Goal: Transaction & Acquisition: Download file/media

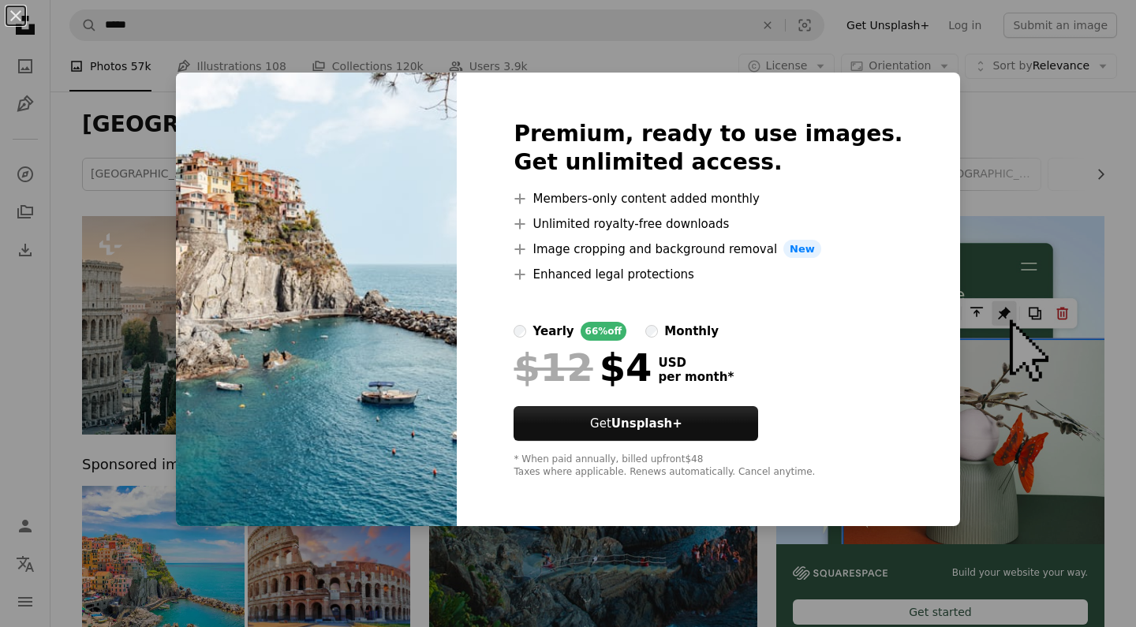
scroll to position [916, 0]
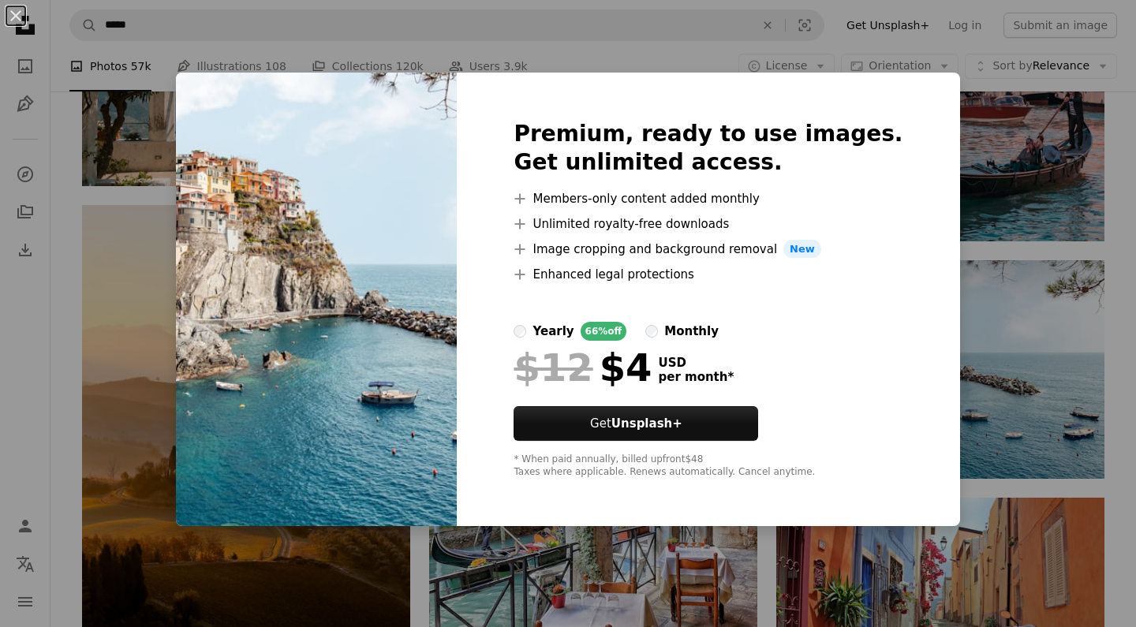
click at [985, 176] on div "An X shape Premium, ready to use images. Get unlimited access. A plus sign Memb…" at bounding box center [568, 313] width 1136 height 627
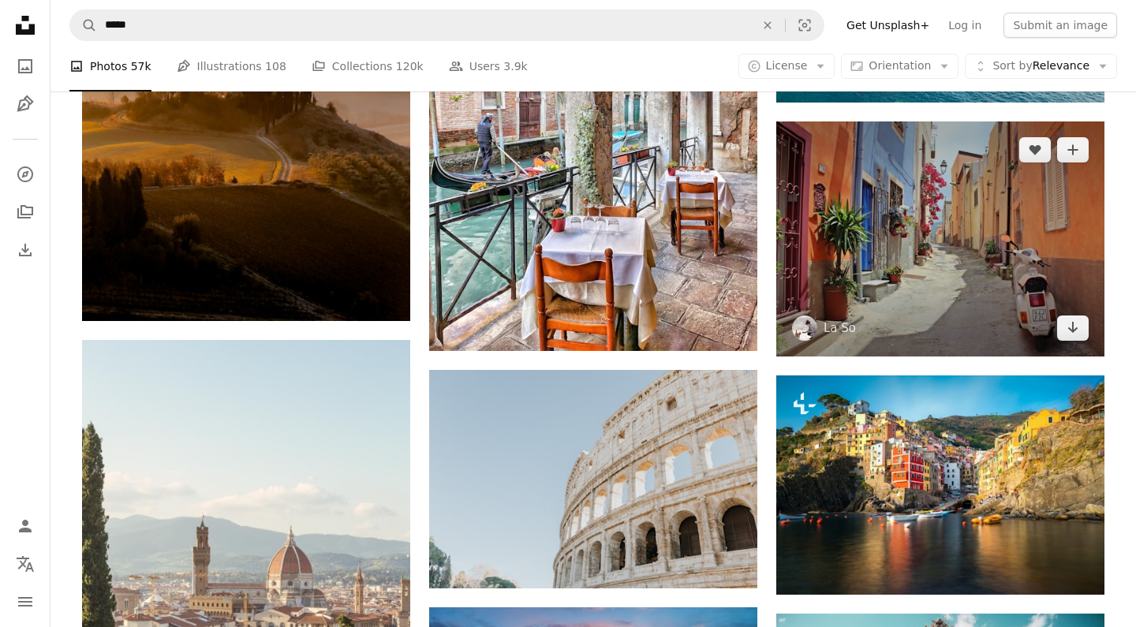
scroll to position [1295, 0]
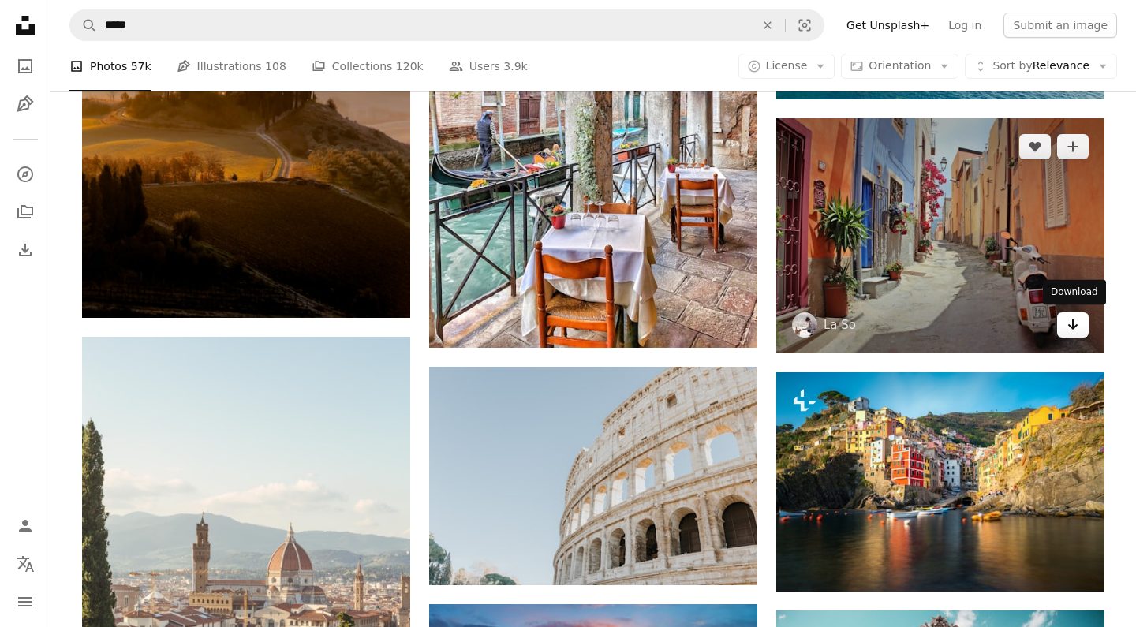
click at [1066, 327] on icon "Arrow pointing down" at bounding box center [1072, 324] width 13 height 19
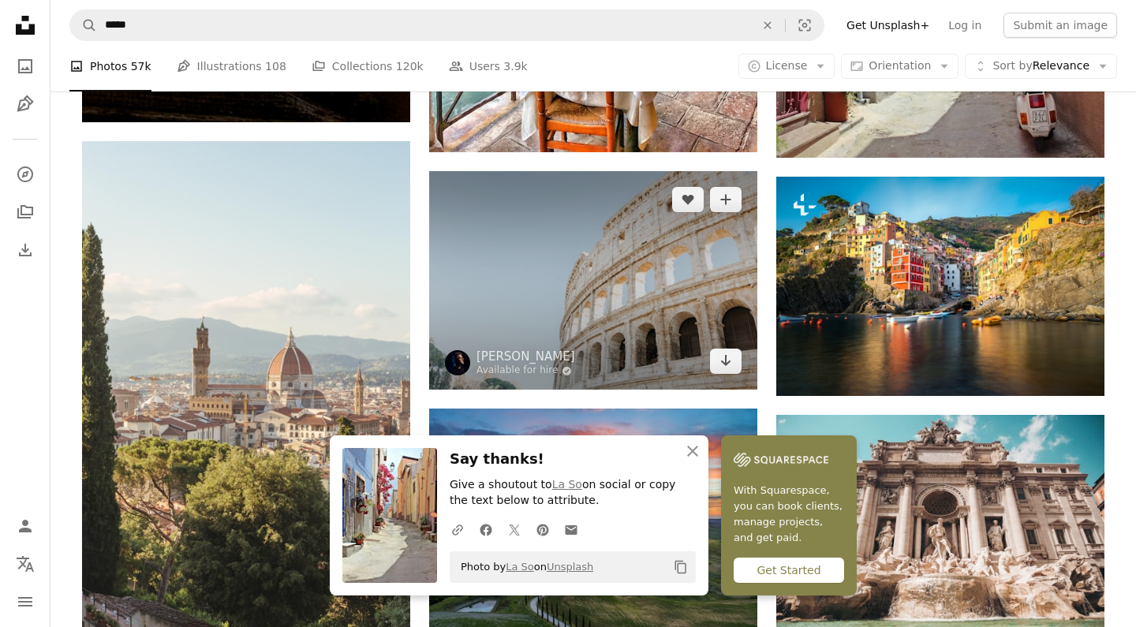
scroll to position [1516, 0]
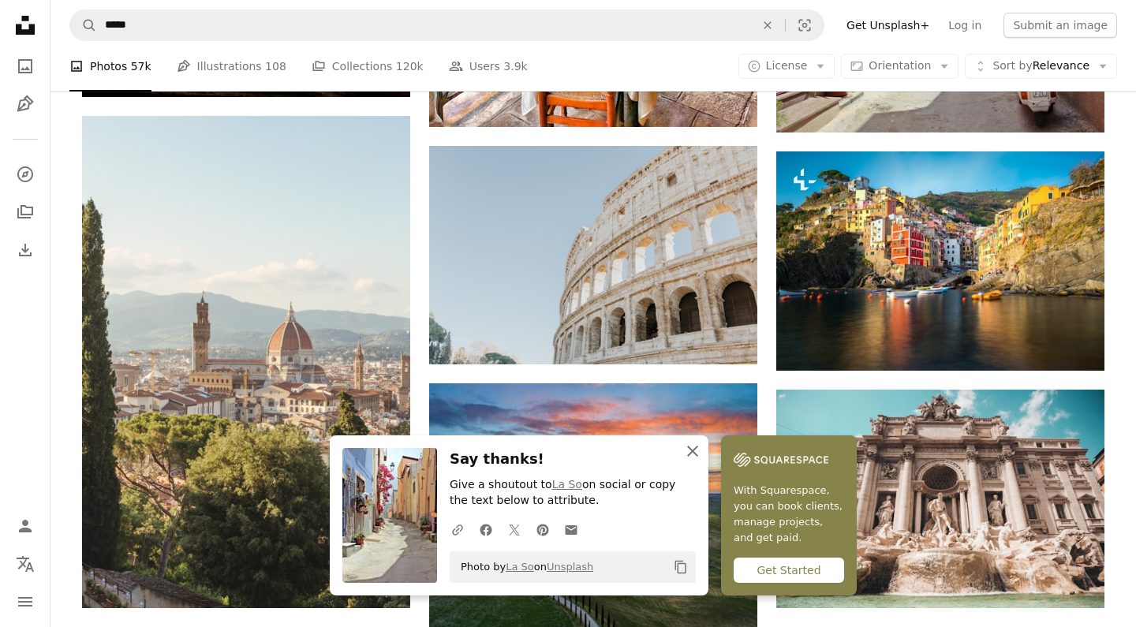
click at [695, 453] on icon "An X shape" at bounding box center [692, 451] width 19 height 19
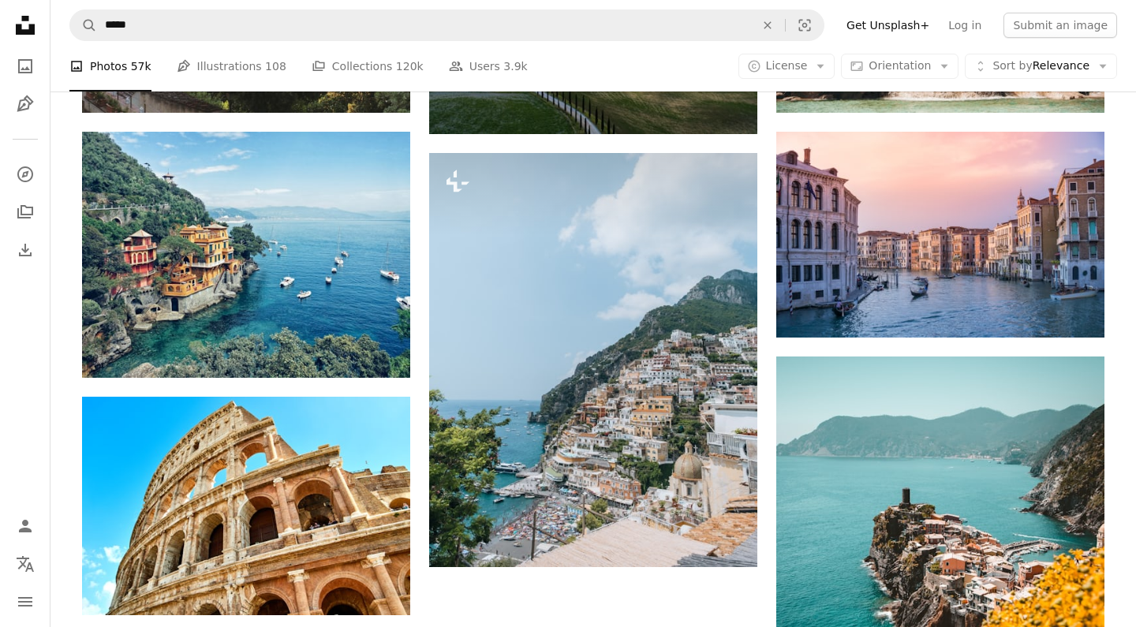
scroll to position [2010, 0]
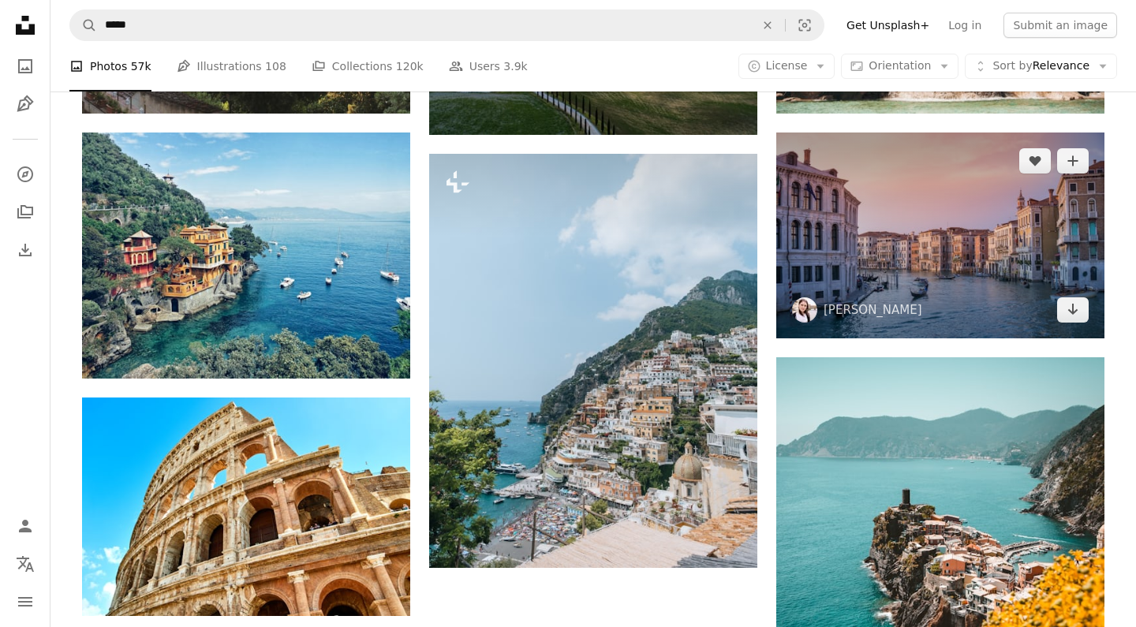
click at [912, 214] on img at bounding box center [940, 234] width 328 height 205
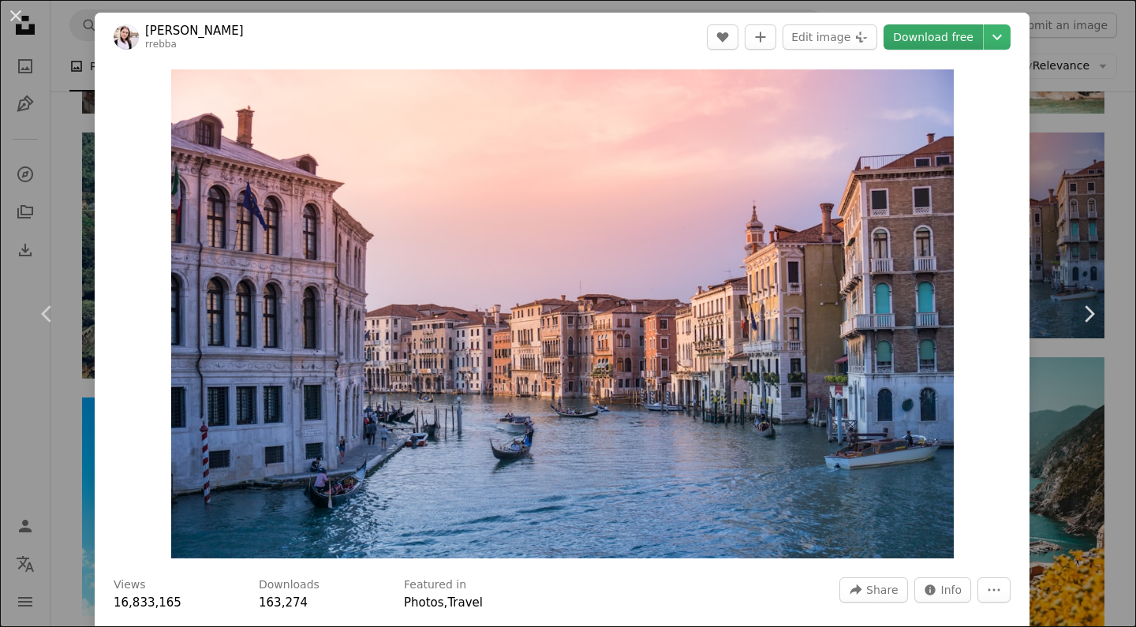
click at [974, 41] on link "Download free" at bounding box center [932, 36] width 99 height 25
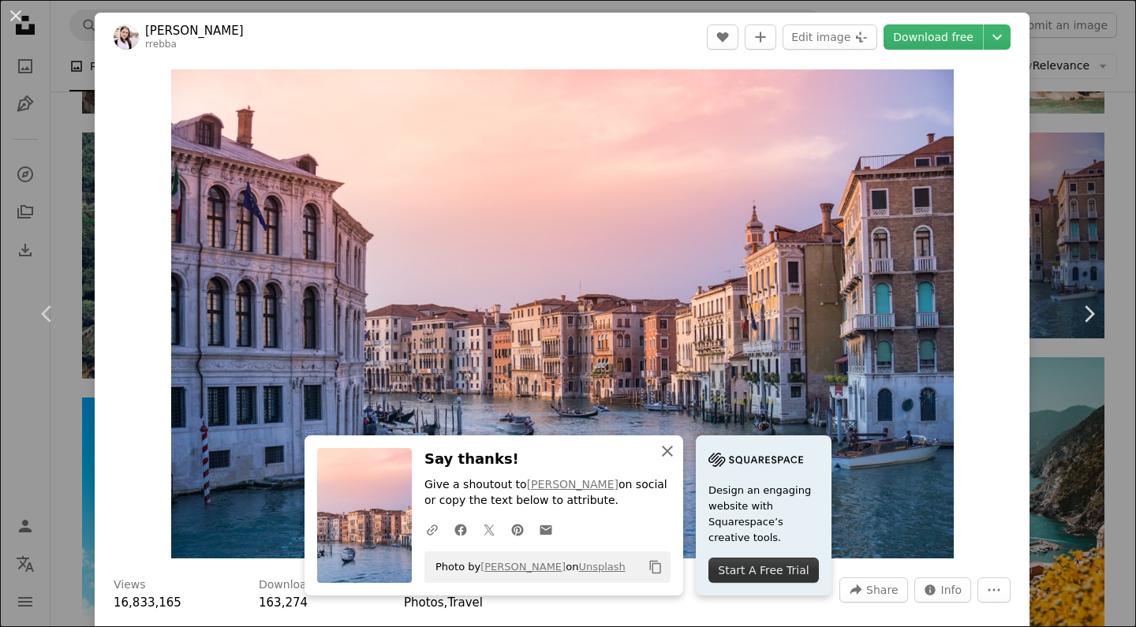
click at [671, 447] on icon "An X shape" at bounding box center [667, 451] width 19 height 19
